Goal: Transaction & Acquisition: Purchase product/service

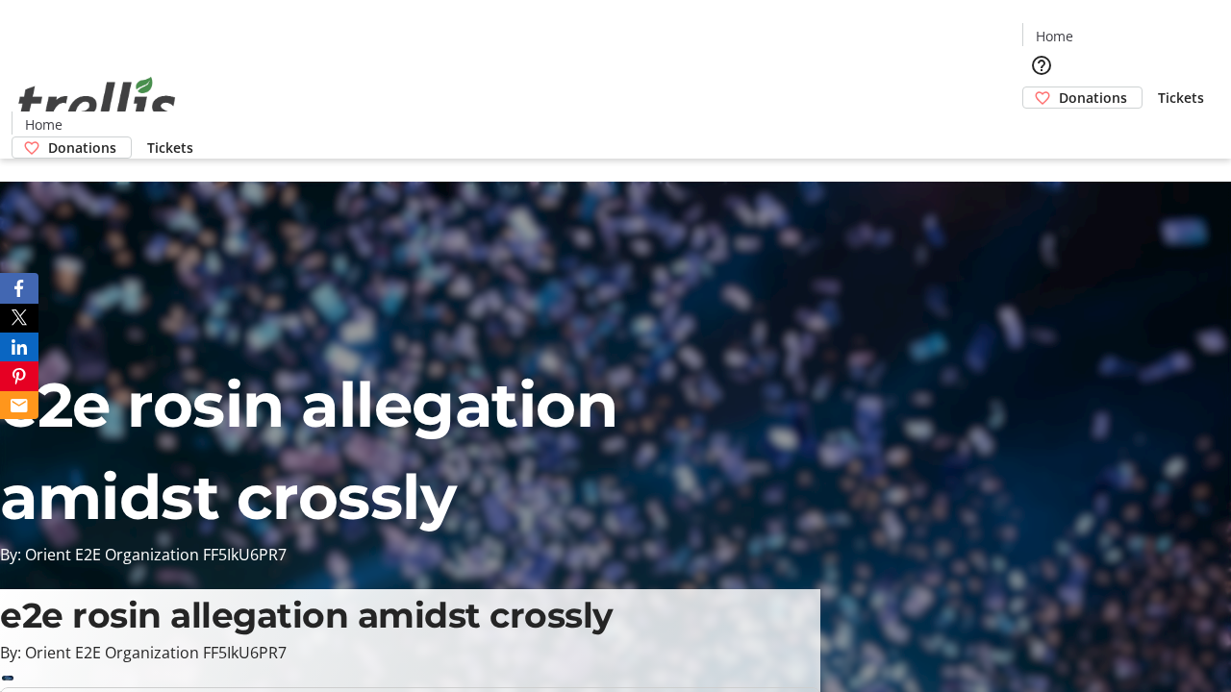
click at [1059, 88] on span "Donations" at bounding box center [1093, 98] width 68 height 20
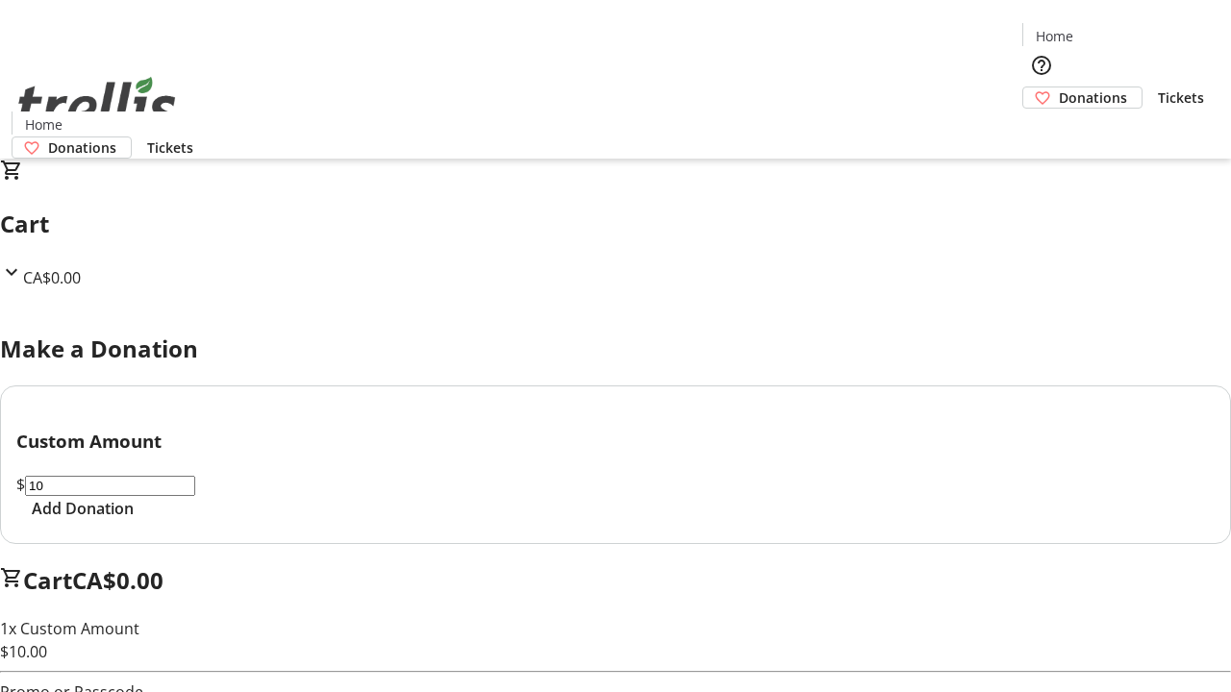
select select "CA"
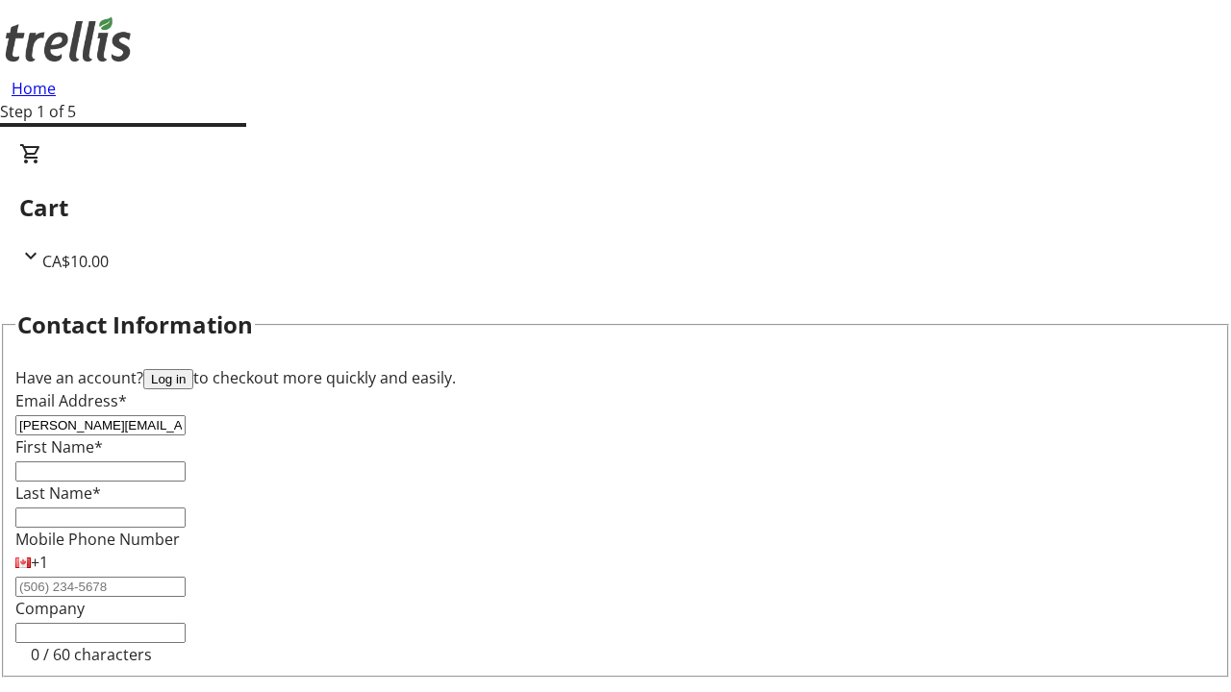
type input "[PERSON_NAME][EMAIL_ADDRESS][DOMAIN_NAME]"
type input "[PERSON_NAME]"
type input "[STREET_ADDRESS][PERSON_NAME]"
type input "Kelowna"
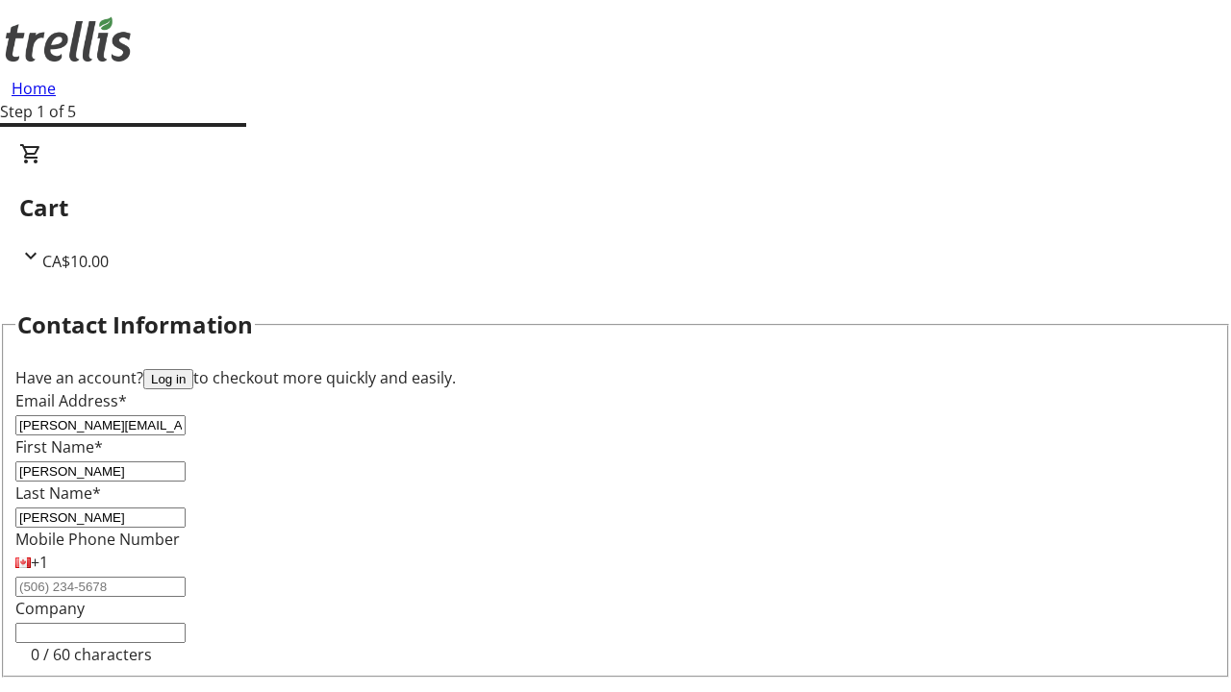
select select "BC"
type input "Kelowna"
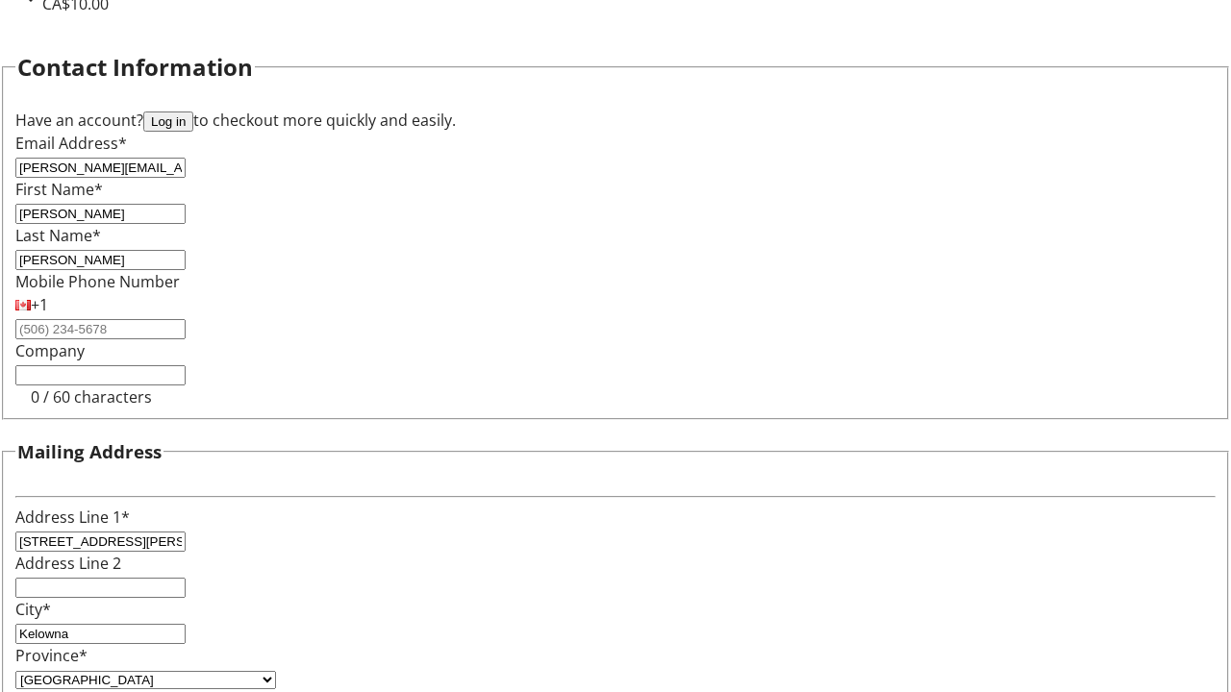
type input "V1Y 0C2"
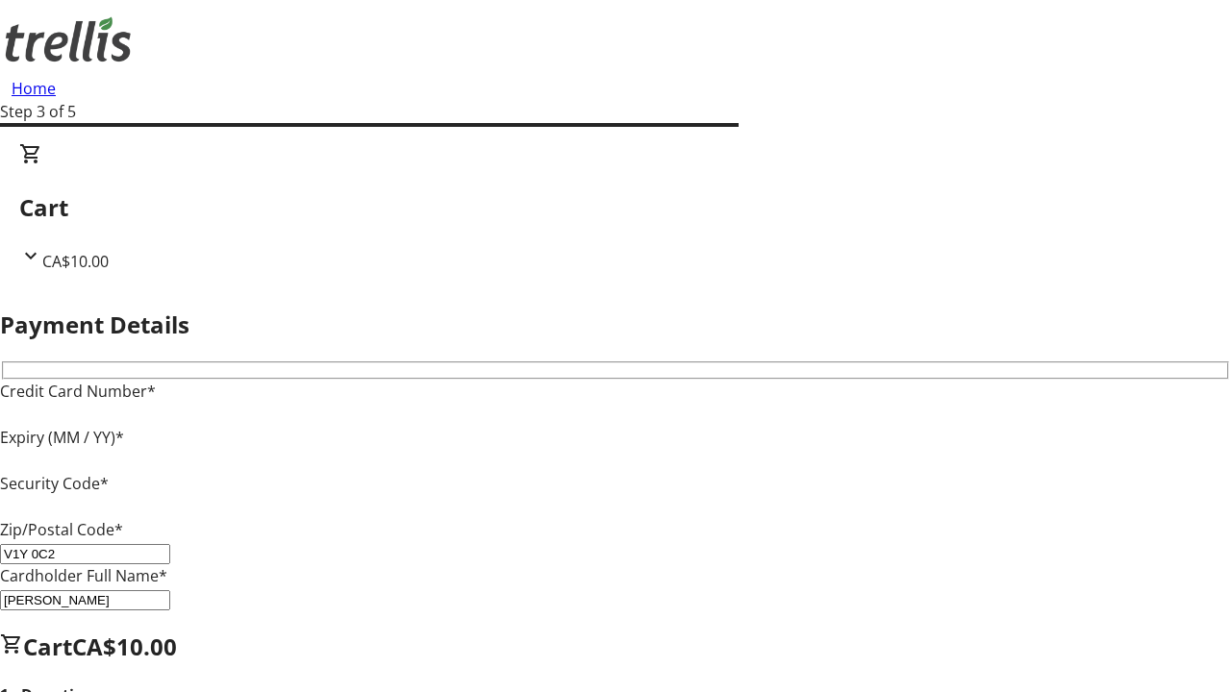
type input "V1Y 0C2"
